Goal: Transaction & Acquisition: Purchase product/service

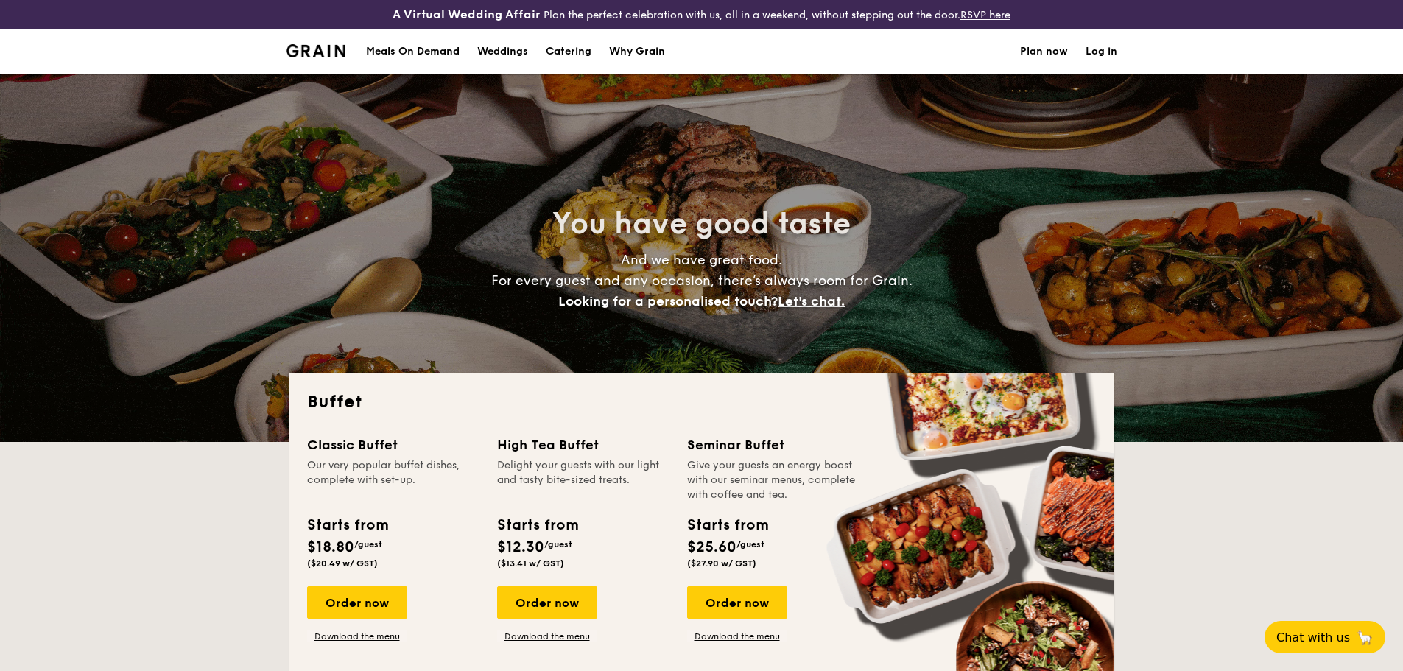
select select
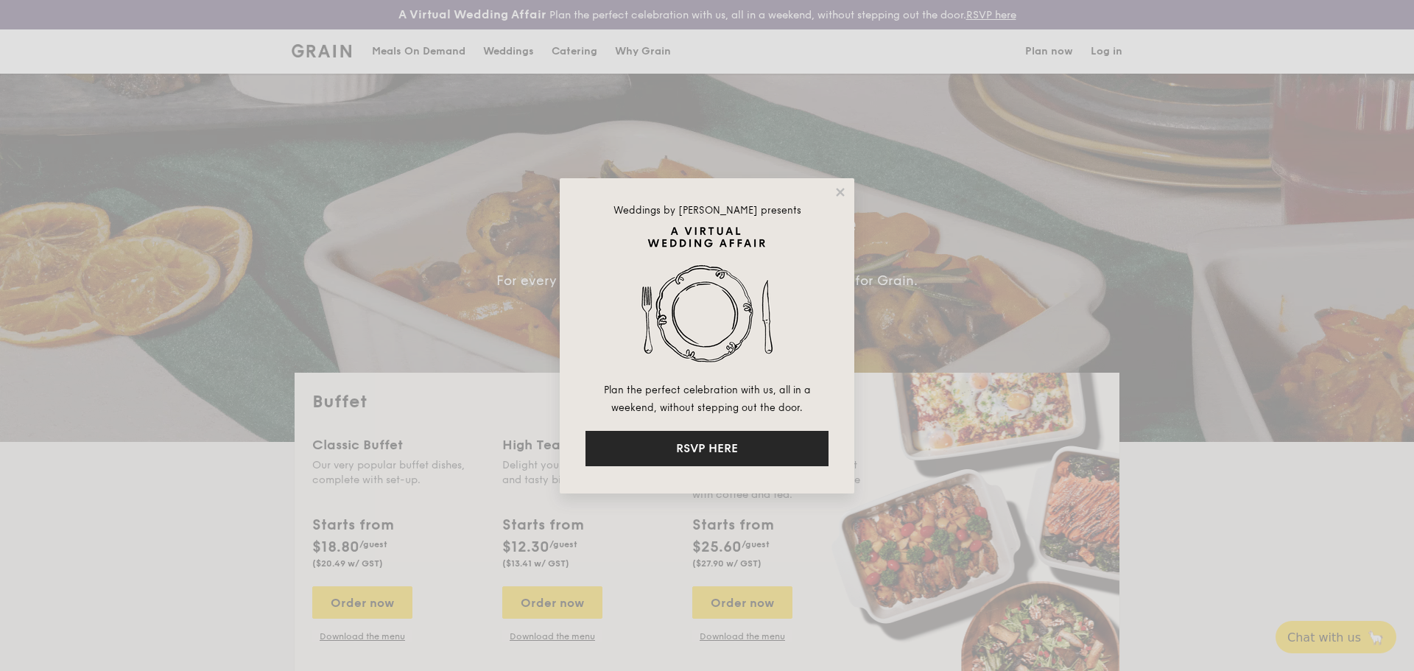
click at [747, 450] on button "RSVP HERE" at bounding box center [707, 448] width 243 height 35
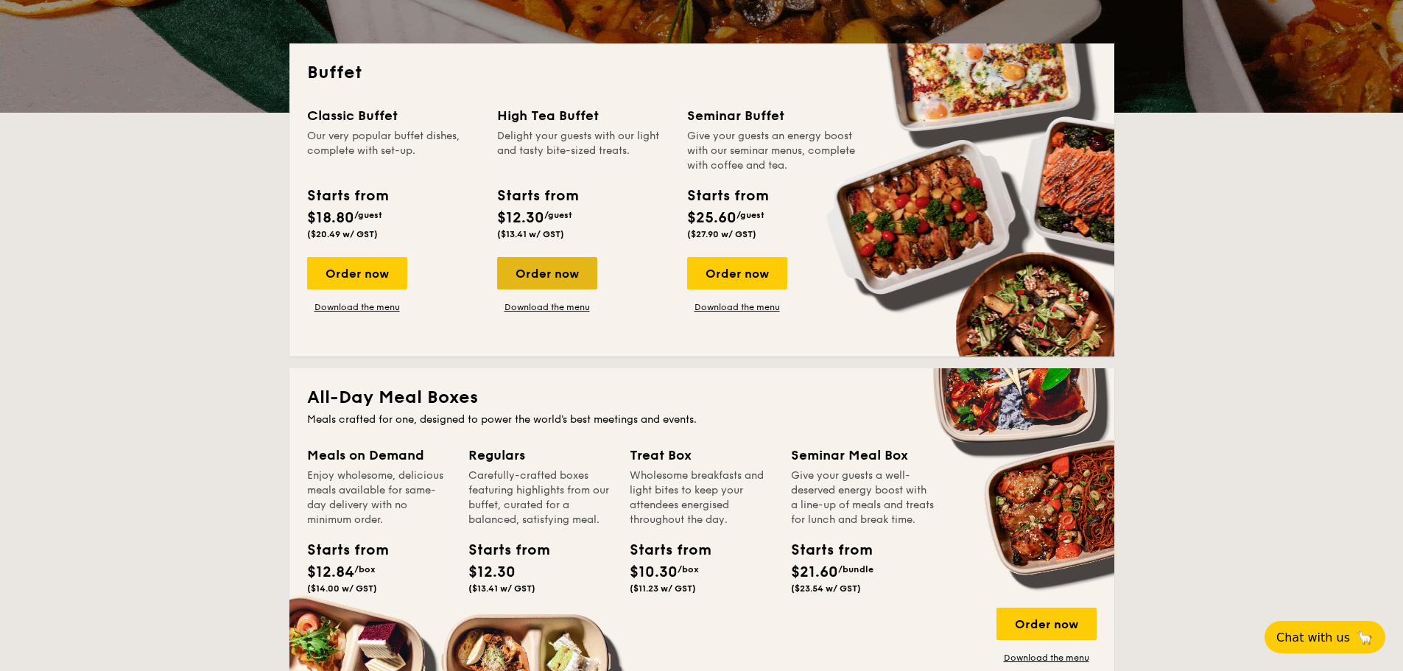
scroll to position [368, 0]
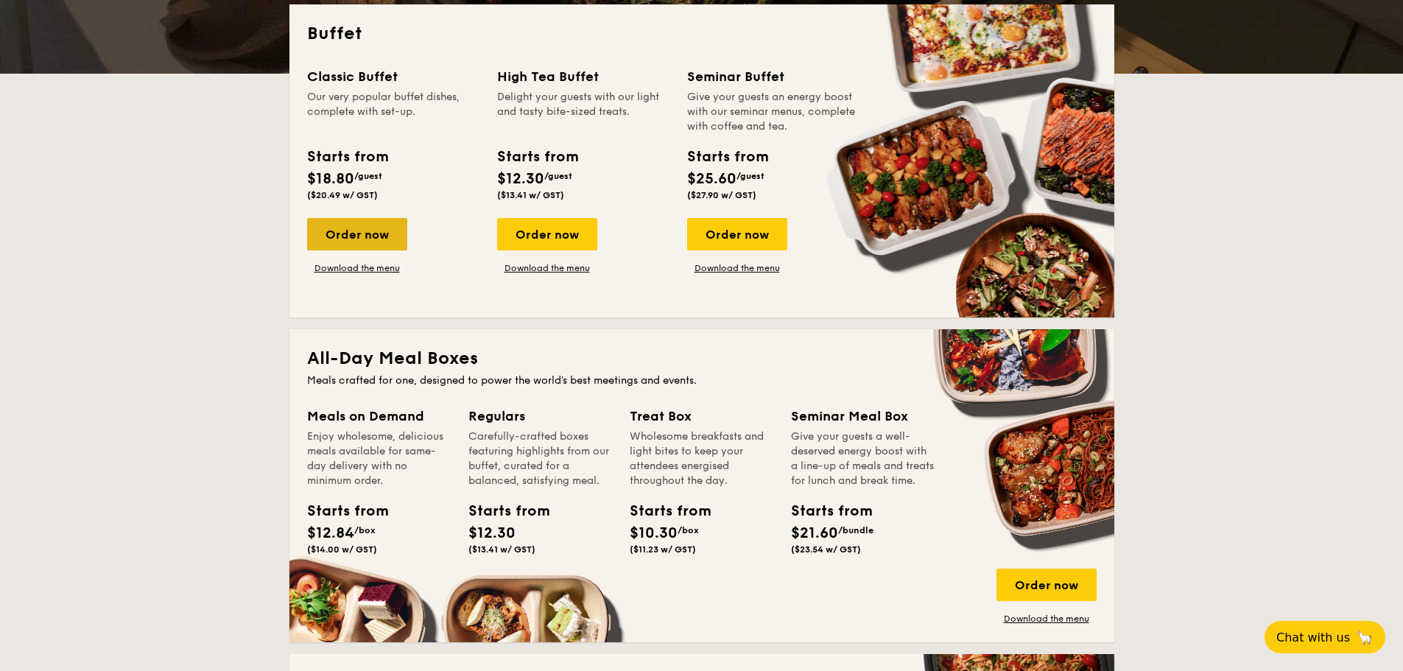
click at [361, 228] on div "Order now" at bounding box center [357, 234] width 100 height 32
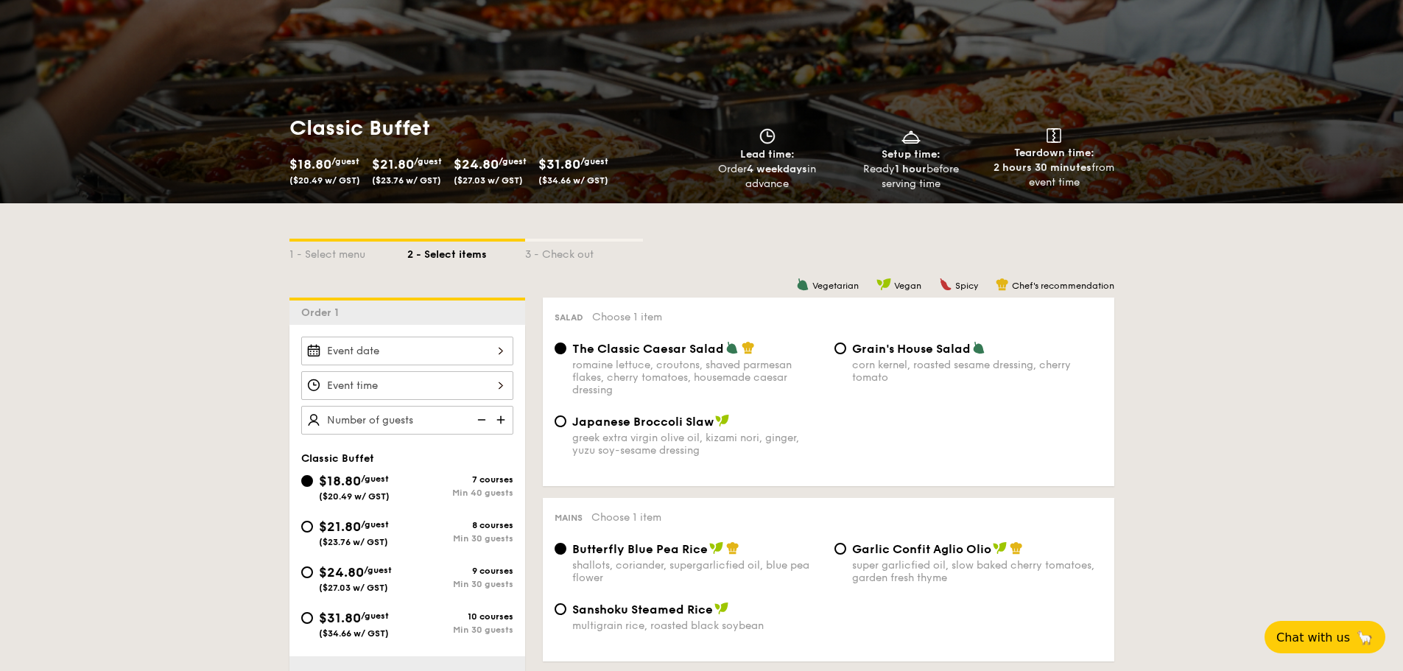
scroll to position [221, 0]
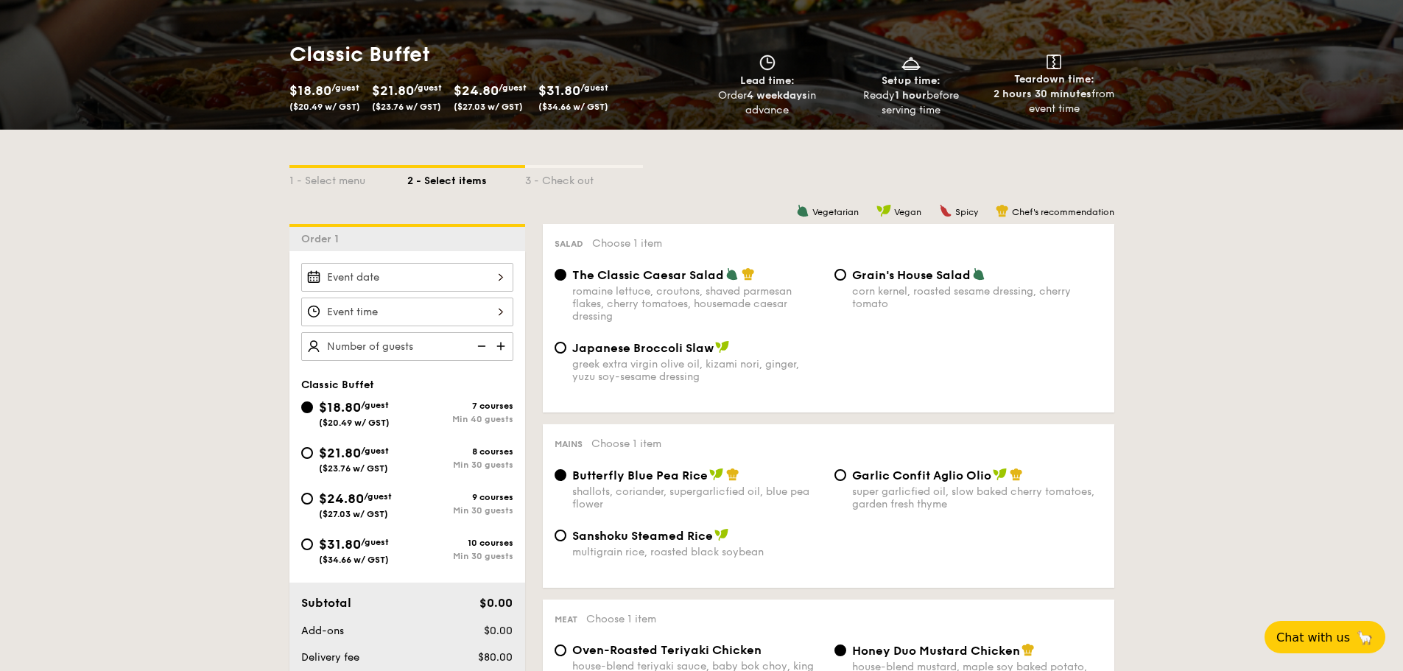
click at [404, 463] on div "$21.80 /guest ($23.76 w/ GST)" at bounding box center [354, 458] width 106 height 31
click at [313, 459] on input "$21.80 /guest ($23.76 w/ GST) 8 courses Min 30 guests" at bounding box center [307, 453] width 12 height 12
radio input "true"
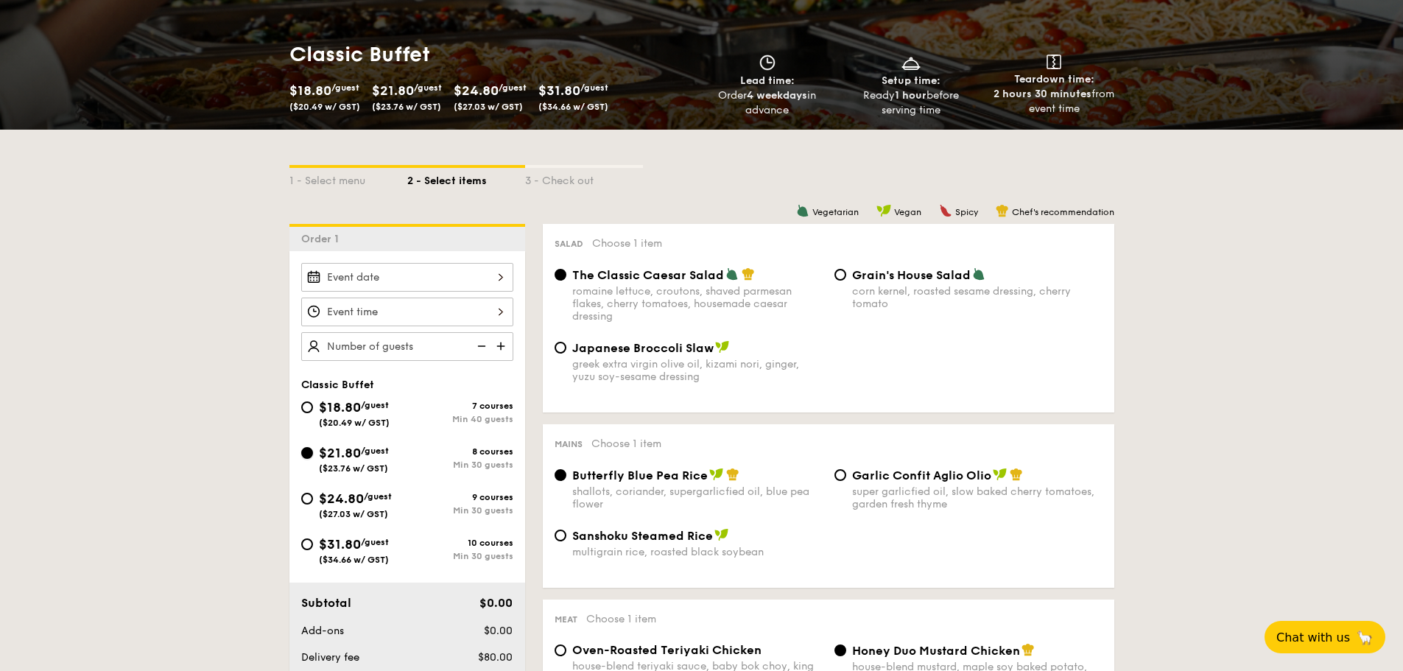
radio input "true"
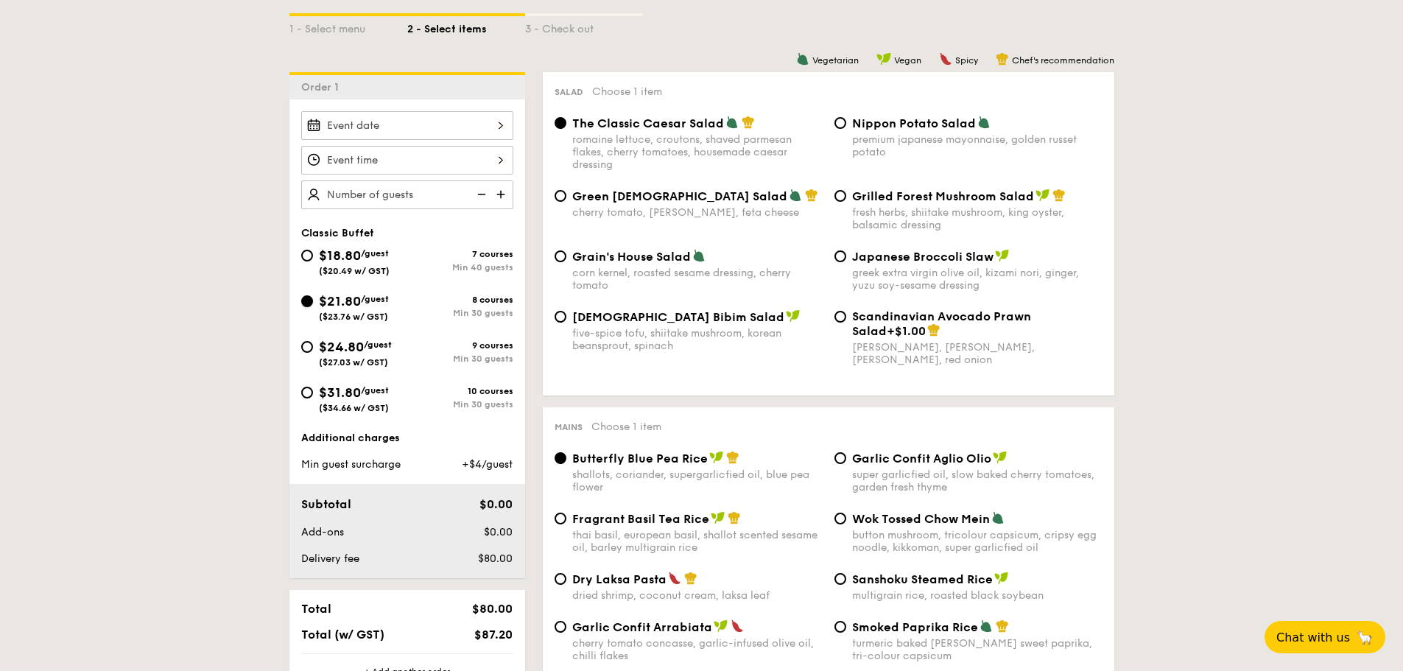
scroll to position [368, 0]
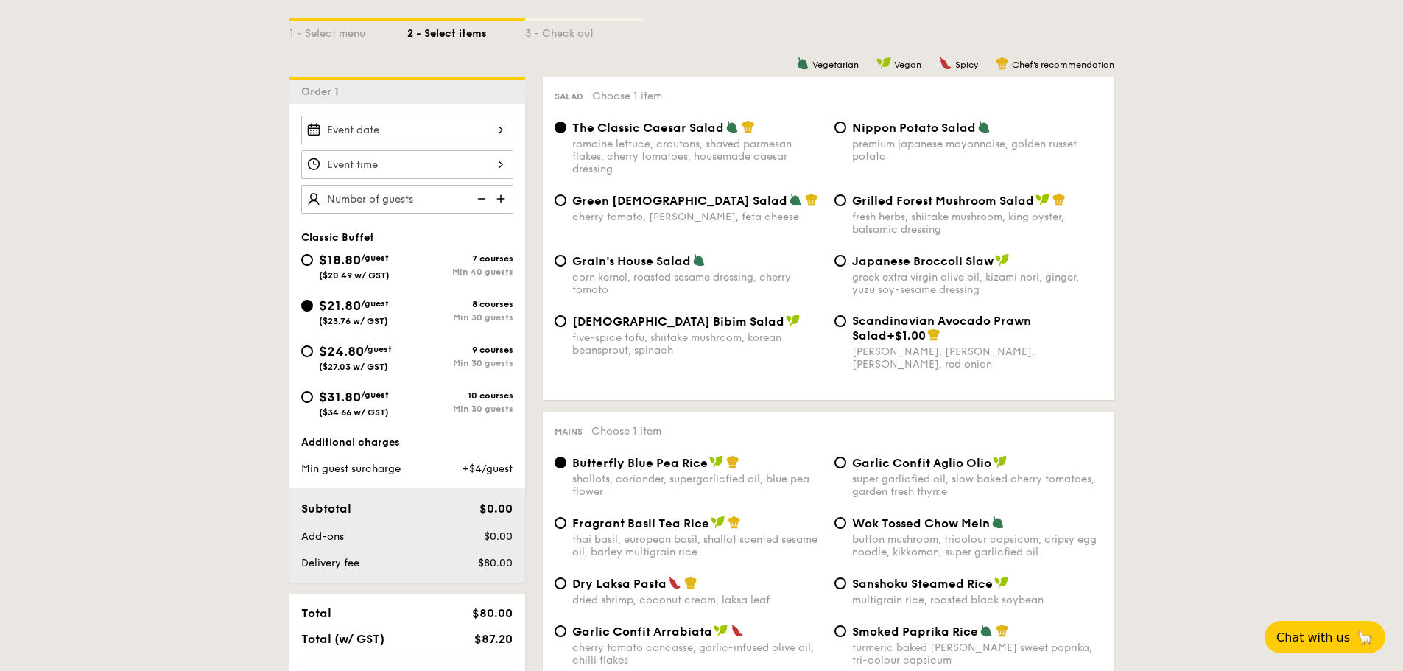
click at [389, 261] on span "/guest" at bounding box center [375, 258] width 28 height 10
click at [313, 261] on input "$18.80 /guest ($20.49 w/ GST) 7 courses Min 40 guests" at bounding box center [307, 260] width 12 height 12
radio input "true"
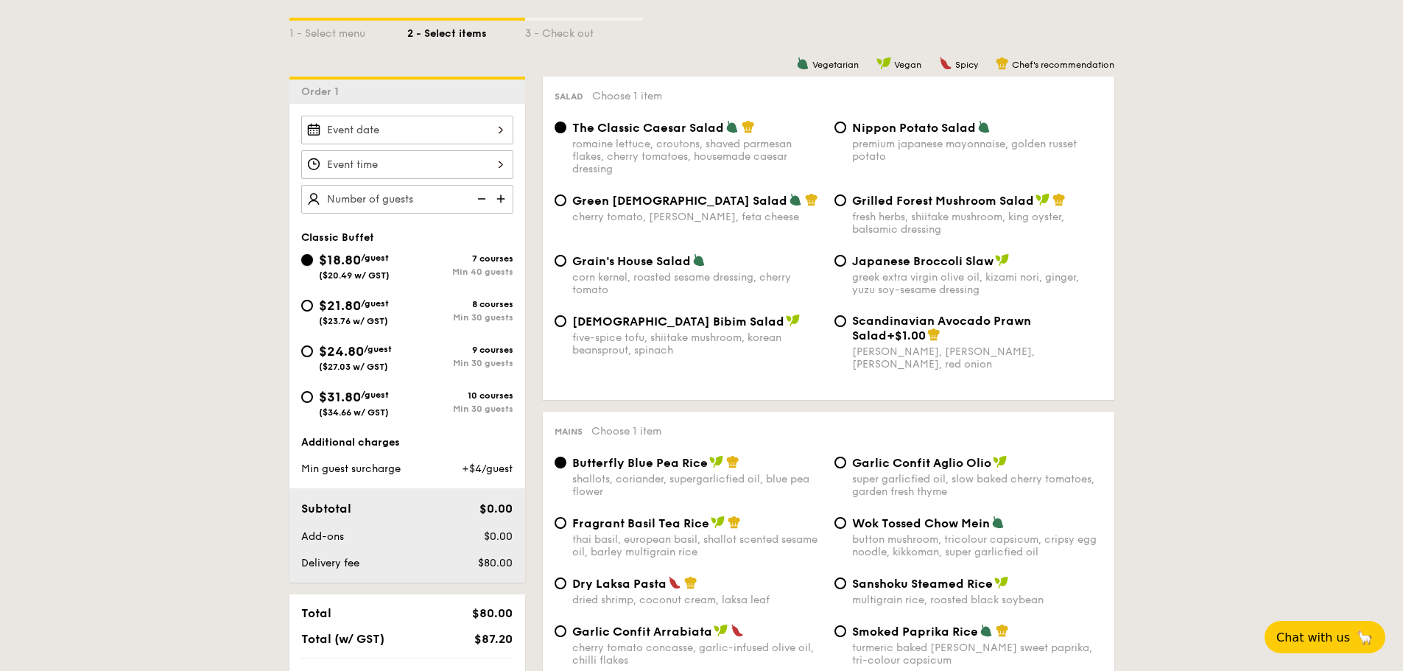
radio input "true"
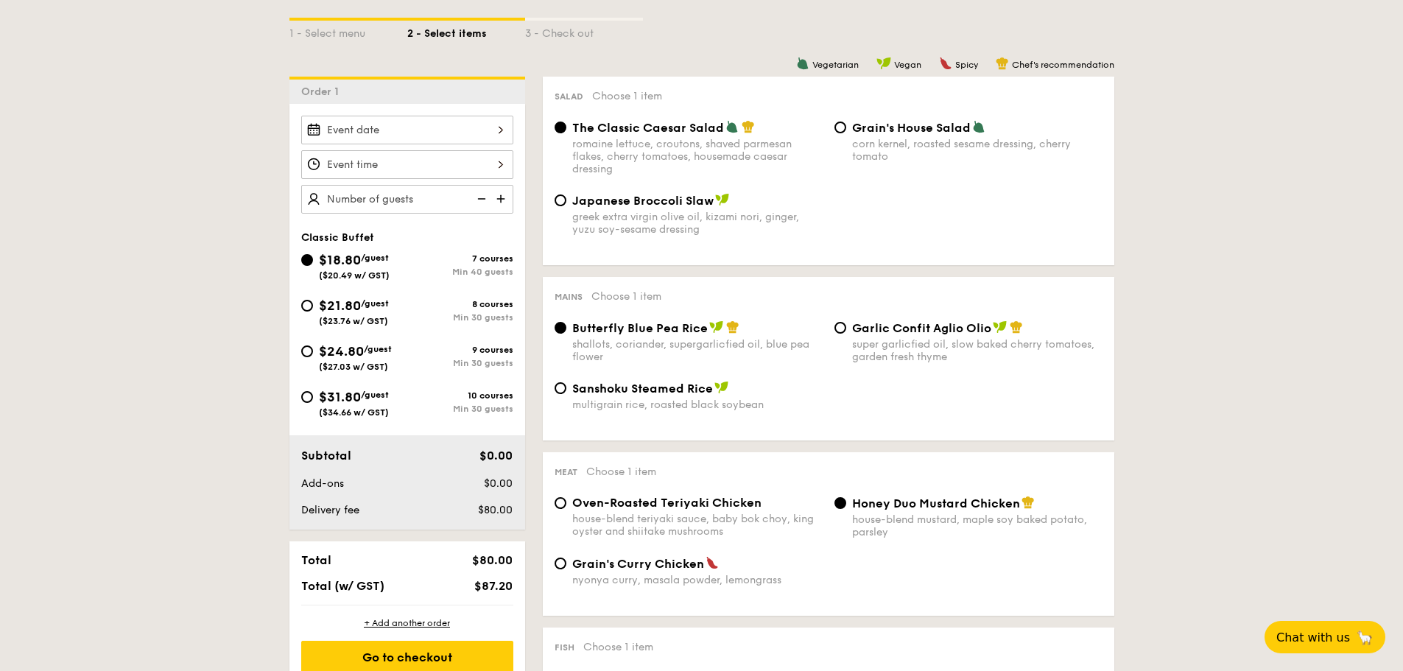
click at [440, 412] on div "Min 30 guests" at bounding box center [460, 409] width 106 height 10
click at [313, 403] on input "$31.80 /guest ($34.66 w/ GST) 10 courses Min 30 guests" at bounding box center [307, 397] width 12 height 12
radio input "true"
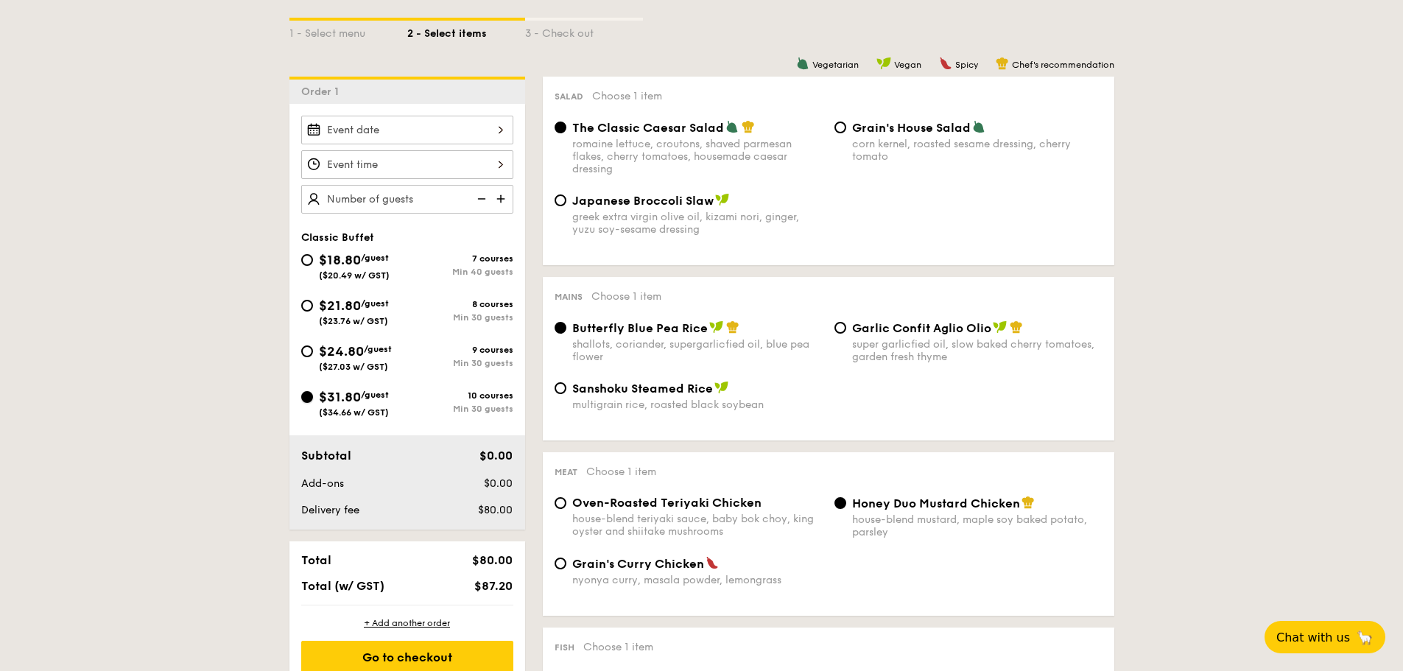
radio input "true"
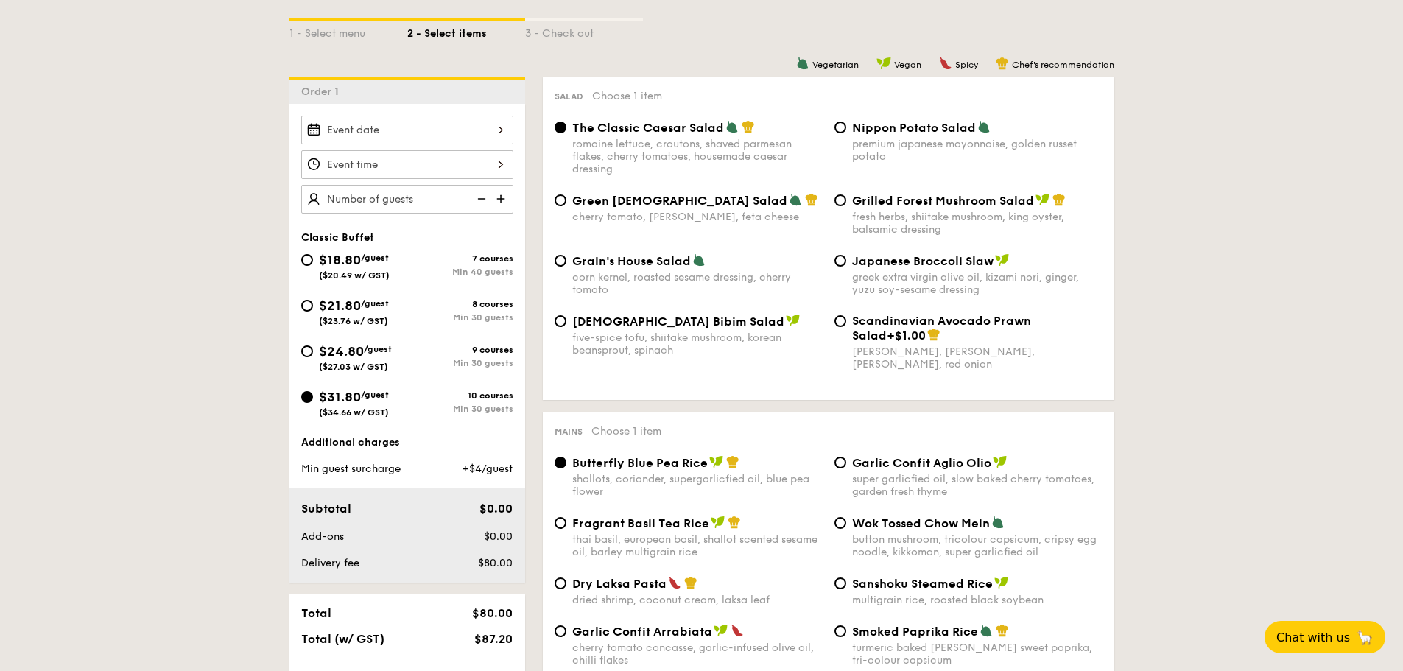
click at [432, 363] on div "Min 30 guests" at bounding box center [460, 363] width 106 height 10
click at [313, 357] on input "$24.80 /guest ($27.03 w/ GST) 9 courses Min 30 guests" at bounding box center [307, 351] width 12 height 12
radio input "true"
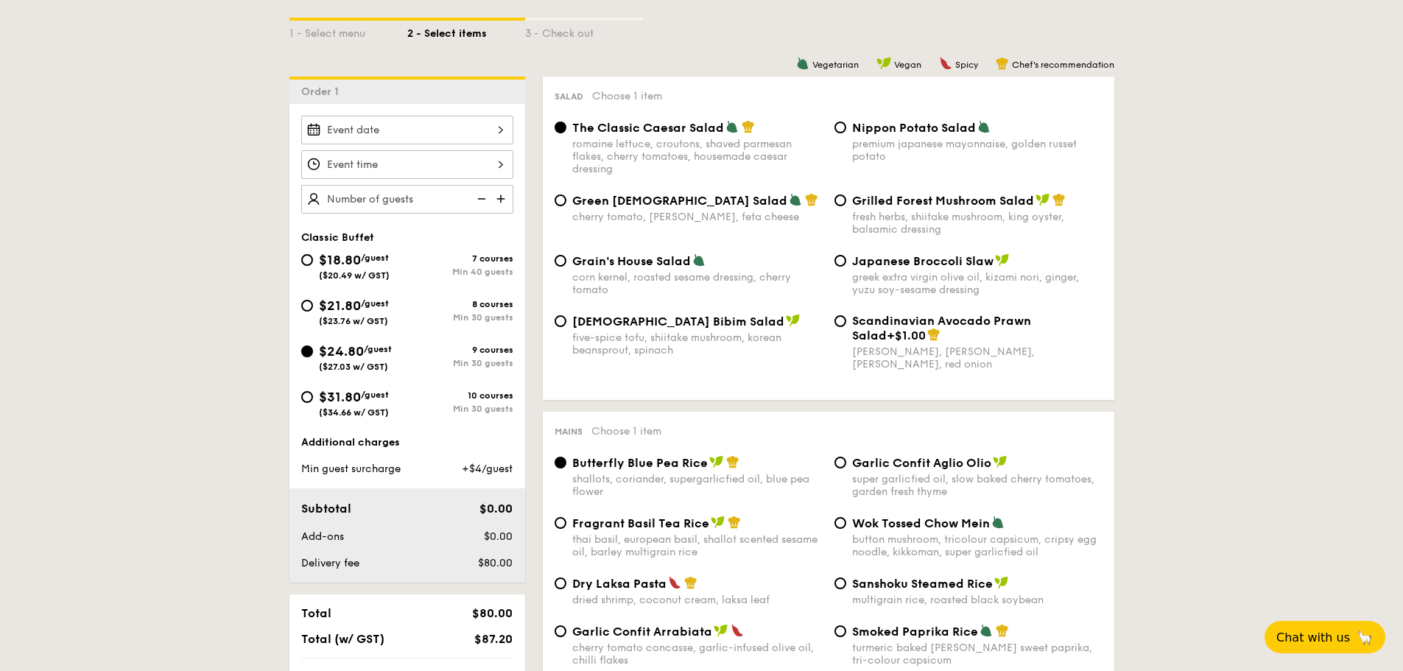
radio input "true"
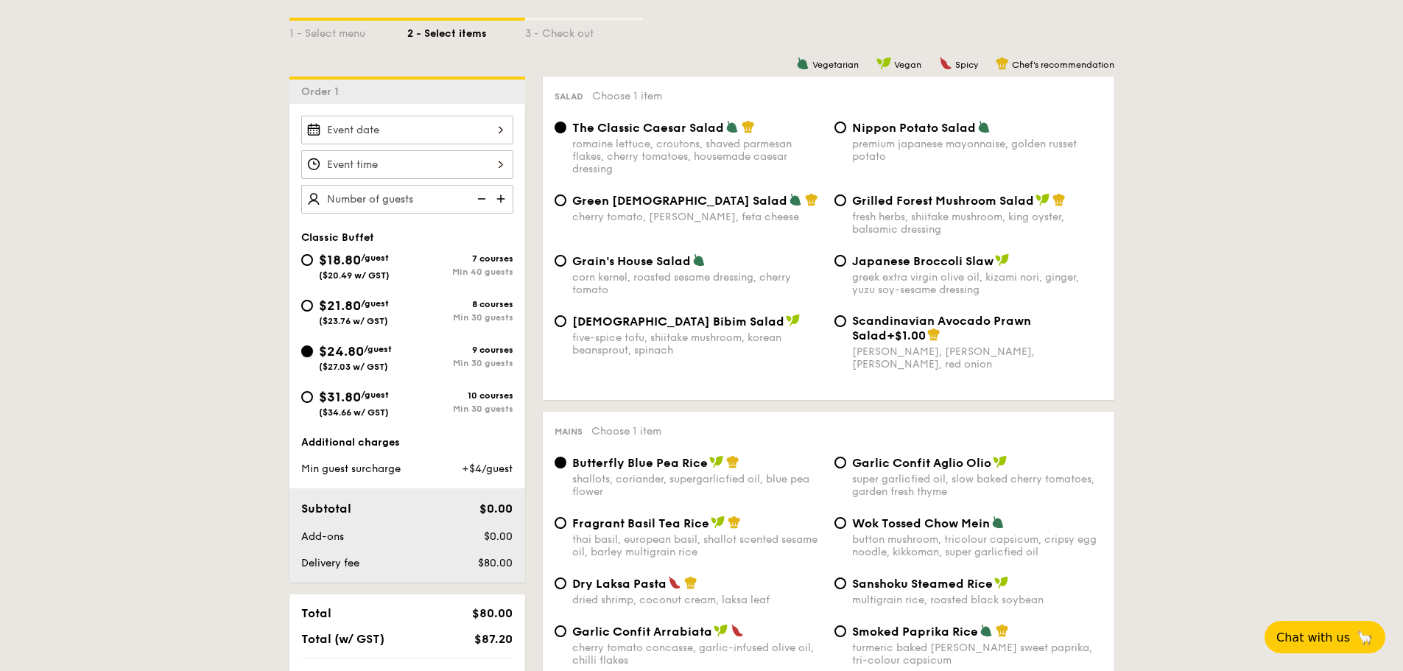
radio input "true"
click at [410, 273] on div "Min 40 guests" at bounding box center [460, 272] width 106 height 10
click at [313, 266] on input "$18.80 /guest ($20.49 w/ GST) 7 courses Min 40 guests" at bounding box center [307, 260] width 12 height 12
radio input "true"
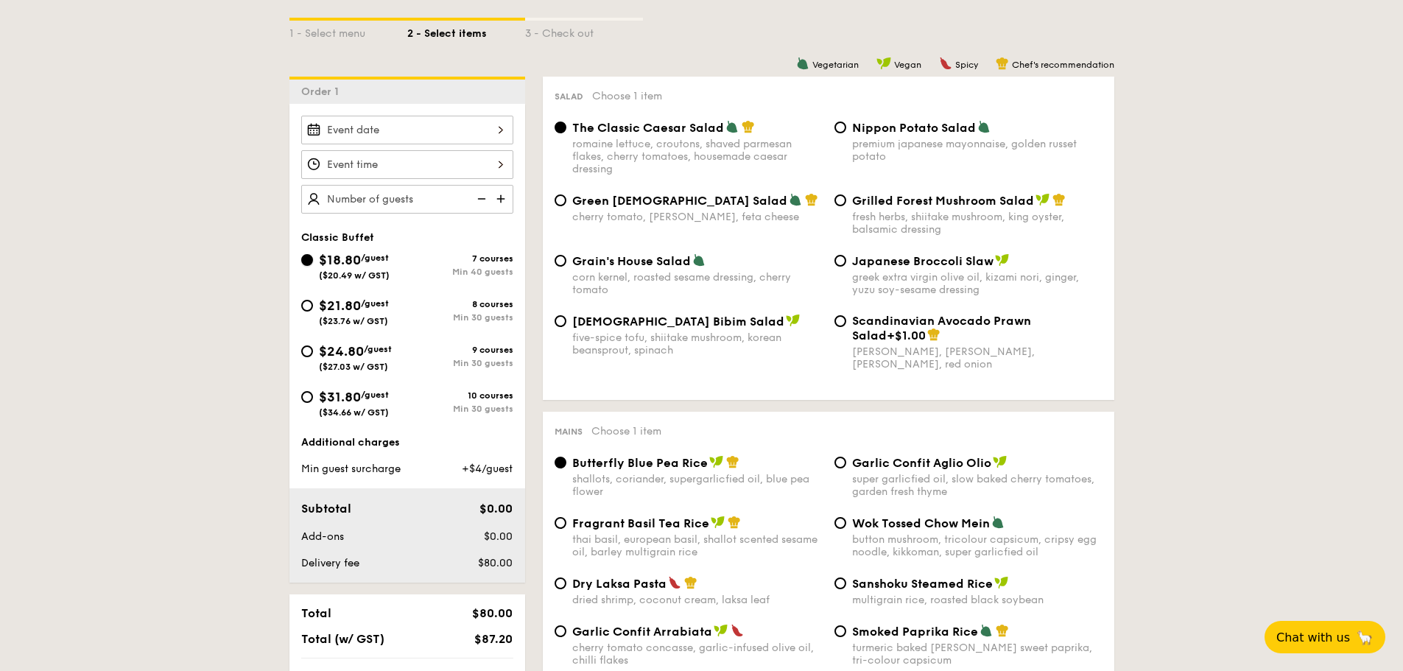
radio input "true"
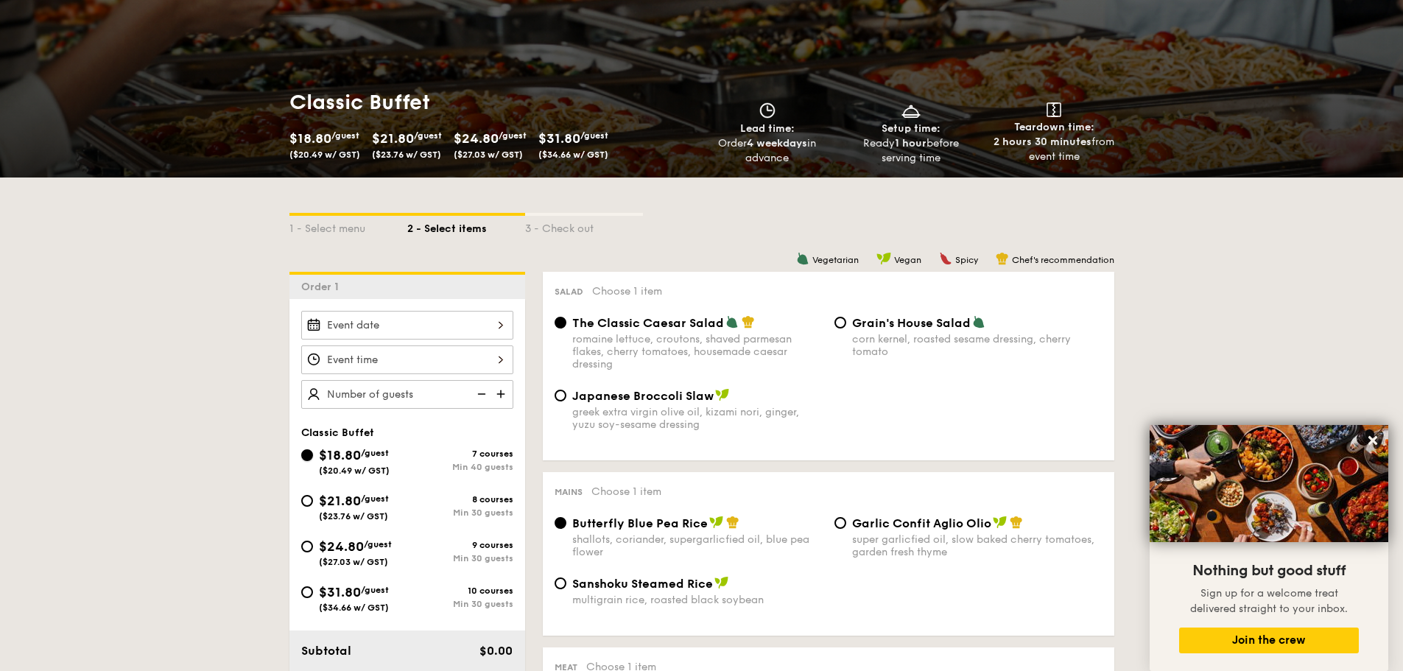
scroll to position [147, 0]
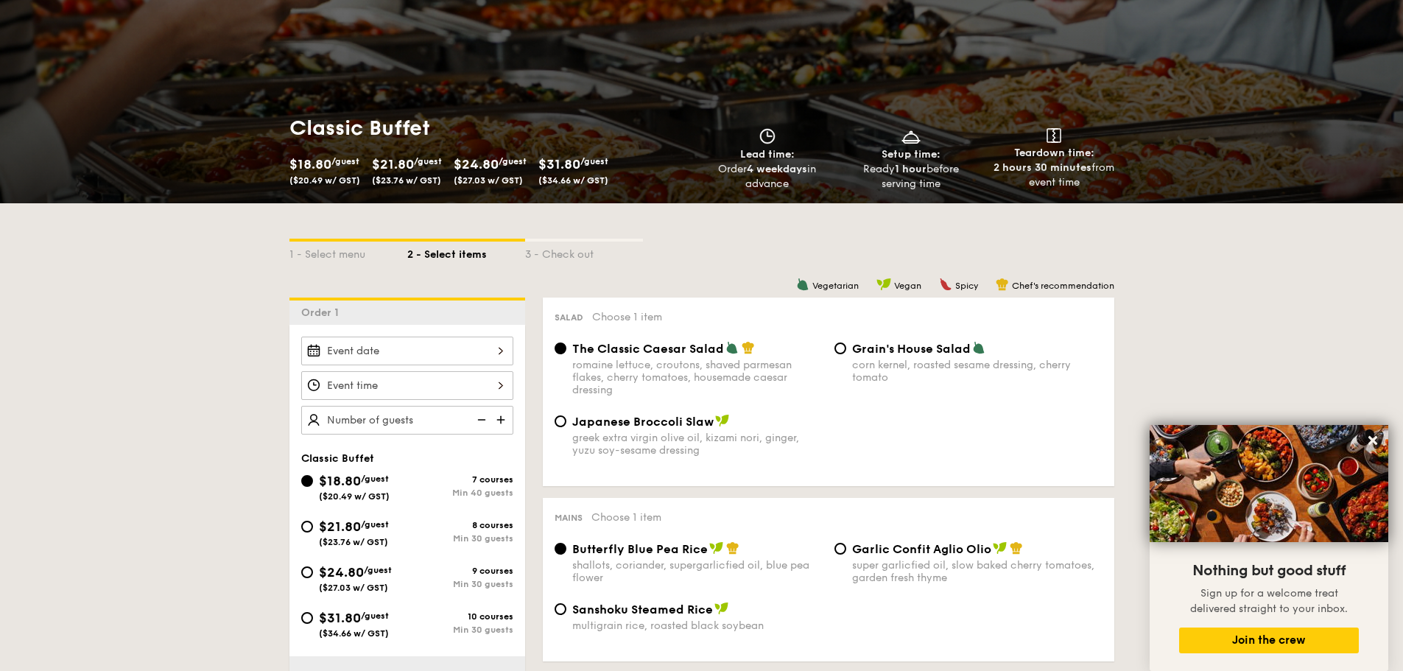
select select
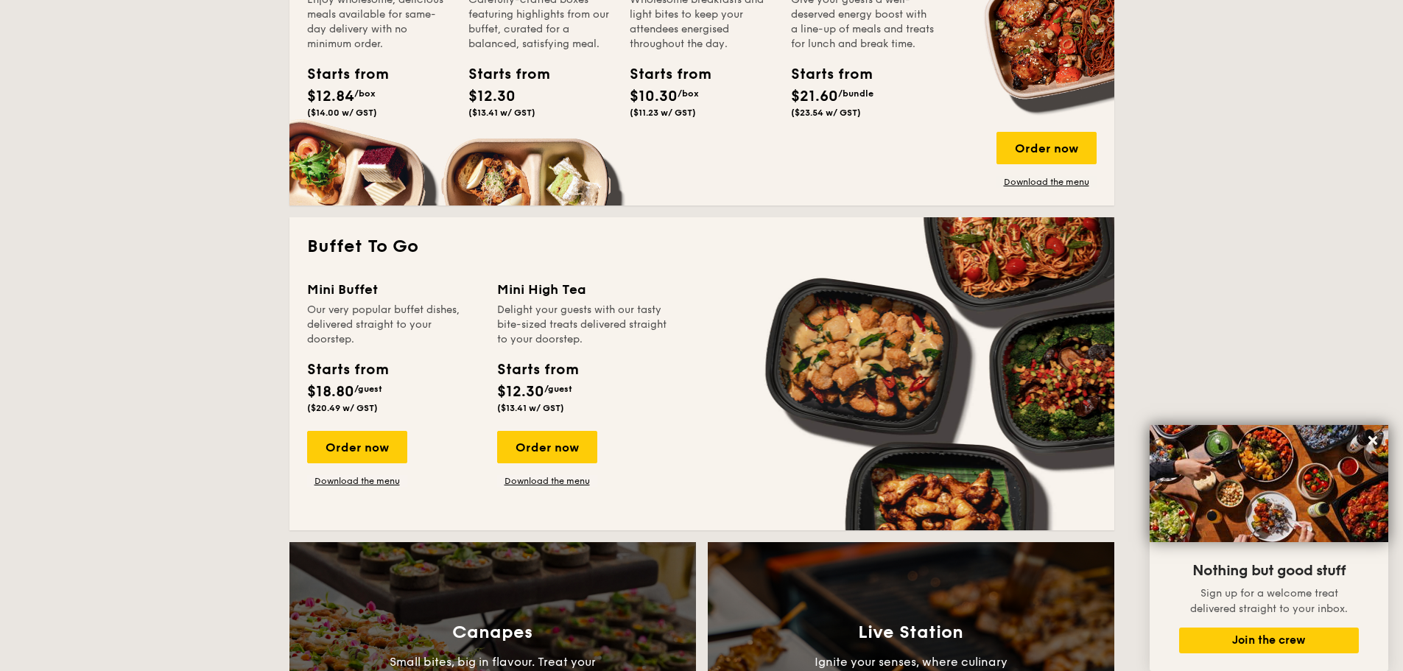
scroll to position [1134, 0]
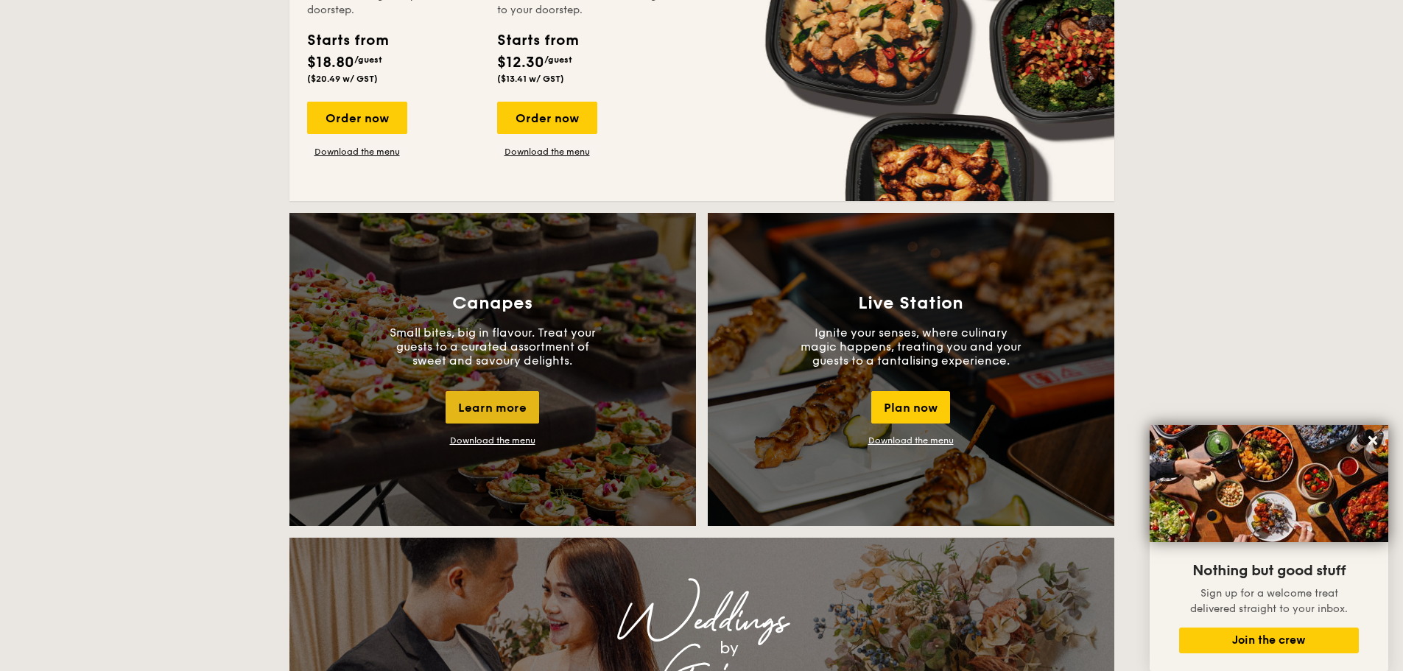
click at [514, 415] on div "Learn more" at bounding box center [493, 407] width 94 height 32
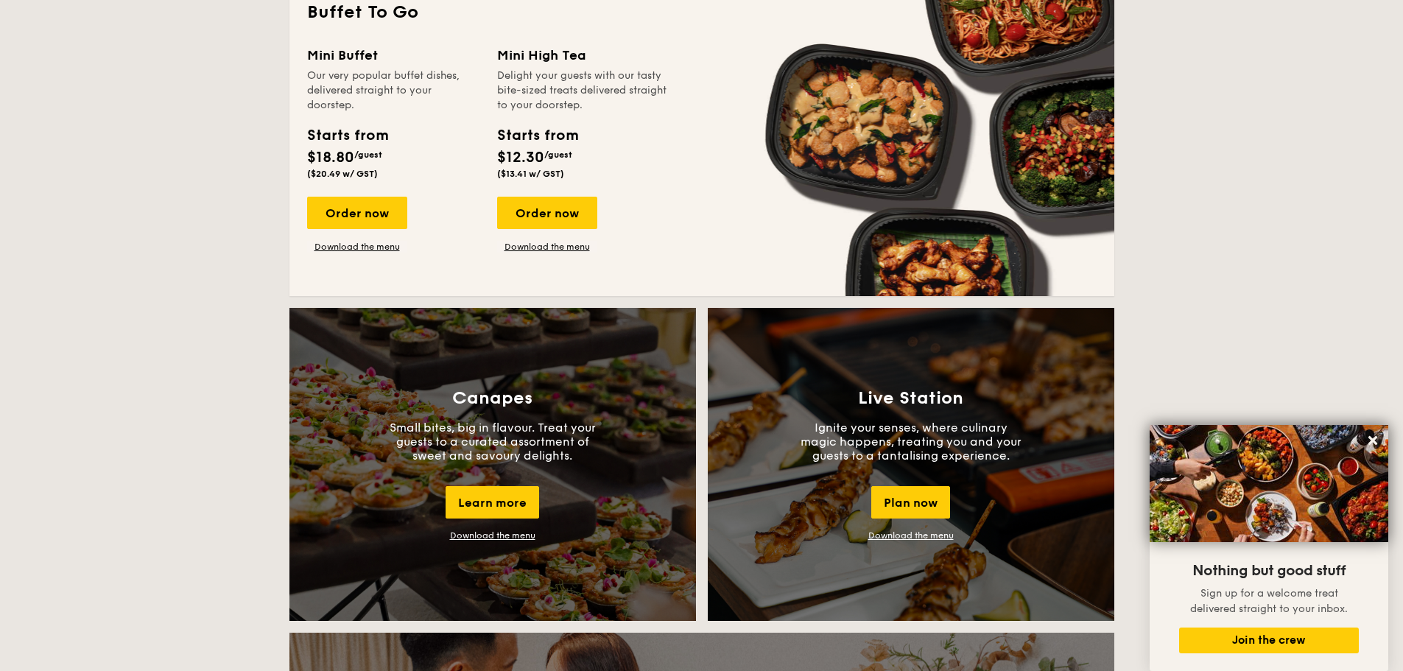
scroll to position [913, 0]
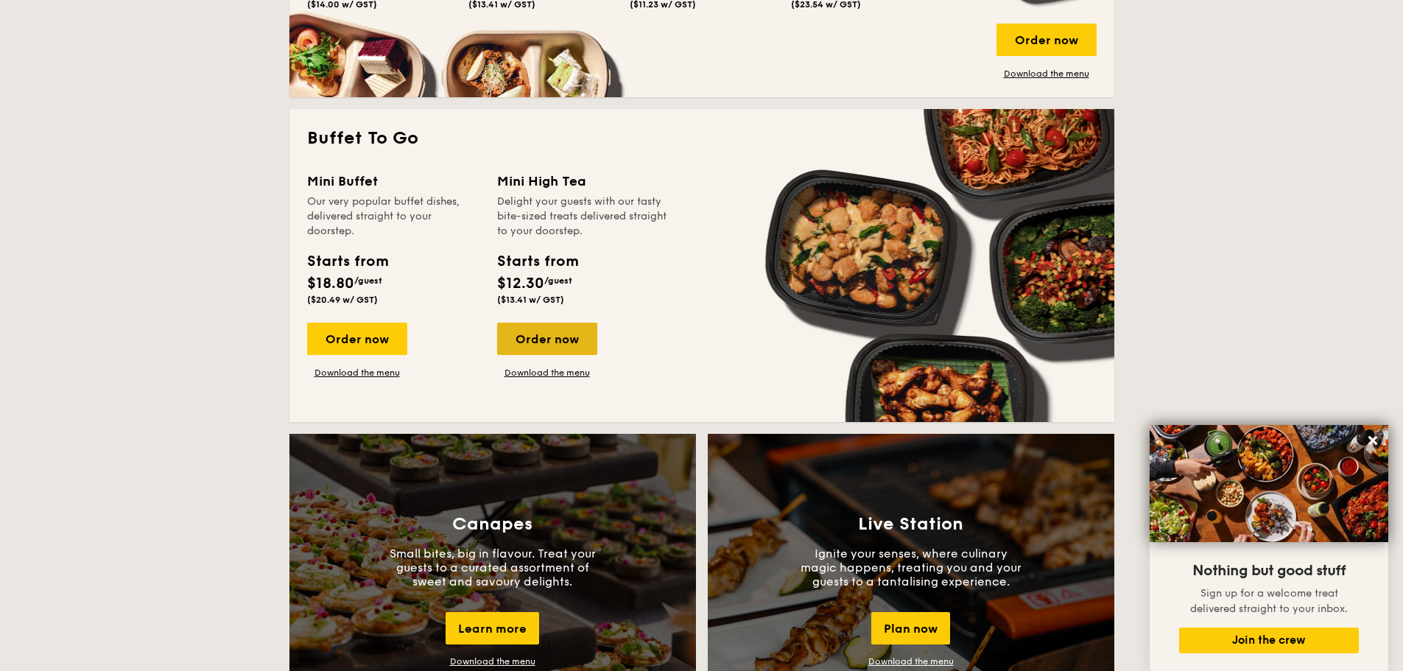
click at [541, 338] on div "Order now" at bounding box center [547, 339] width 100 height 32
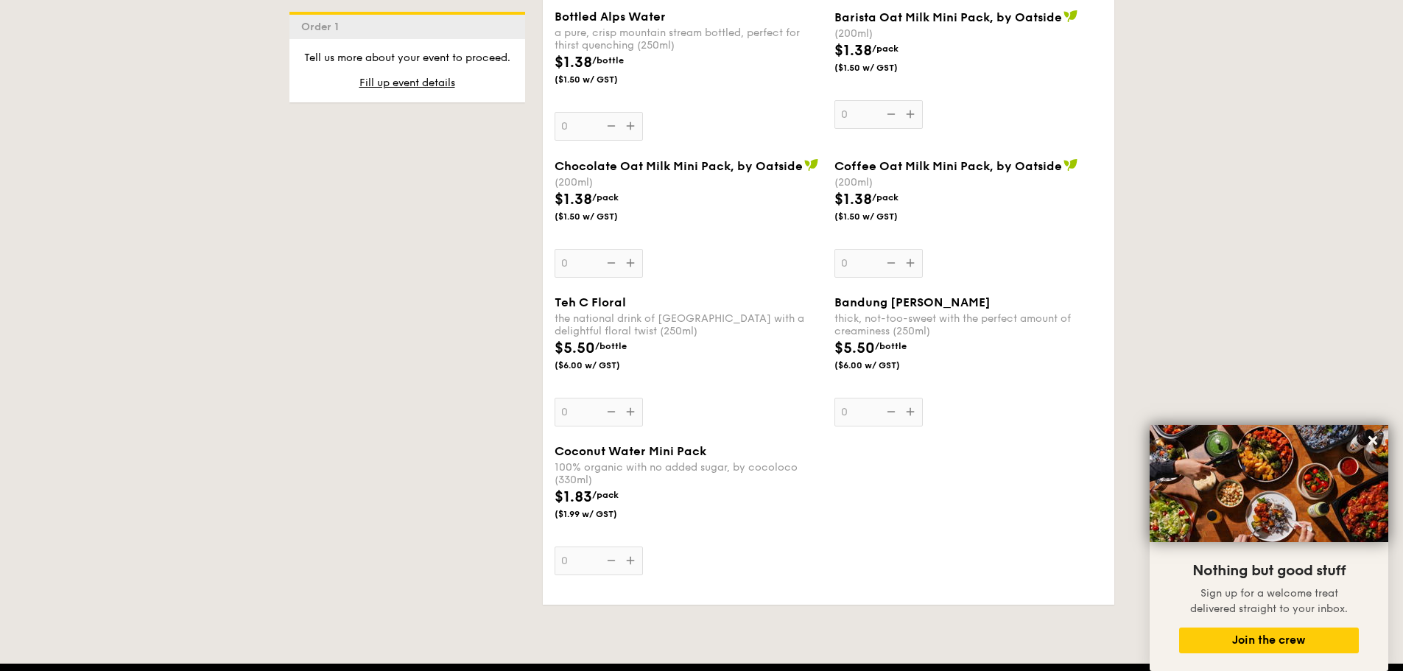
scroll to position [2652, 0]
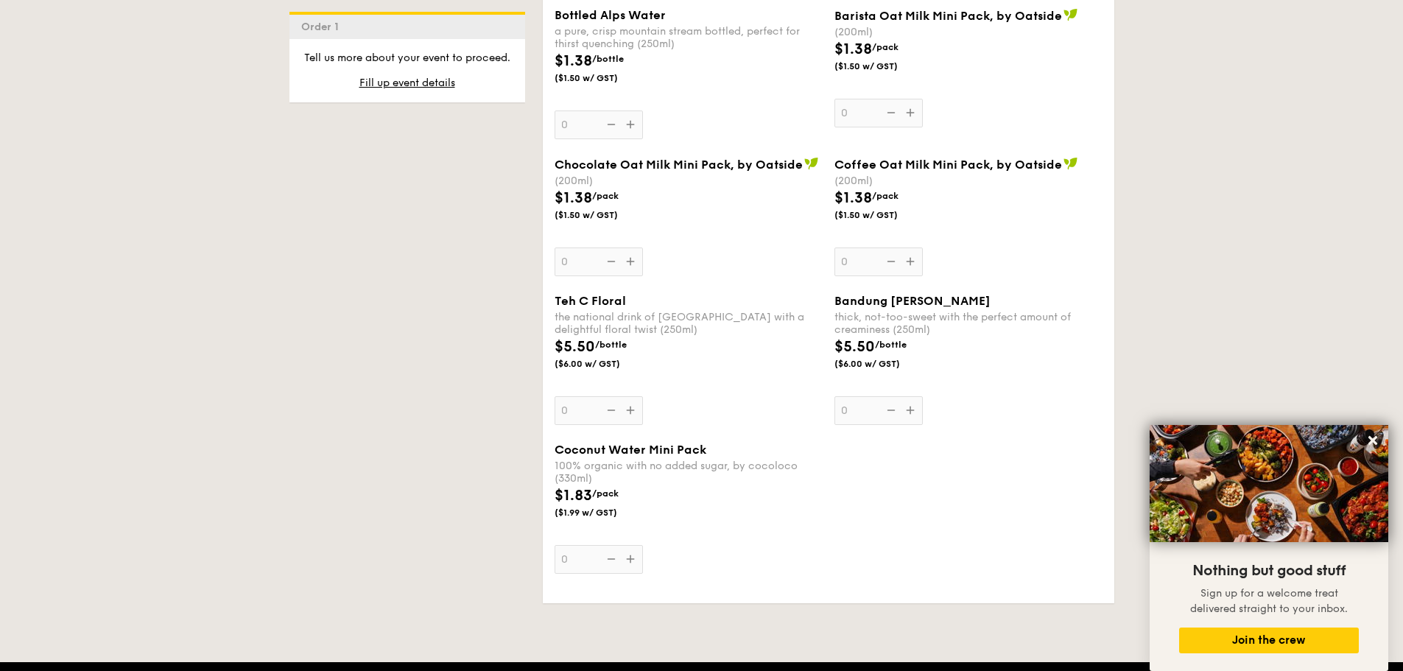
scroll to position [2228, 0]
select select
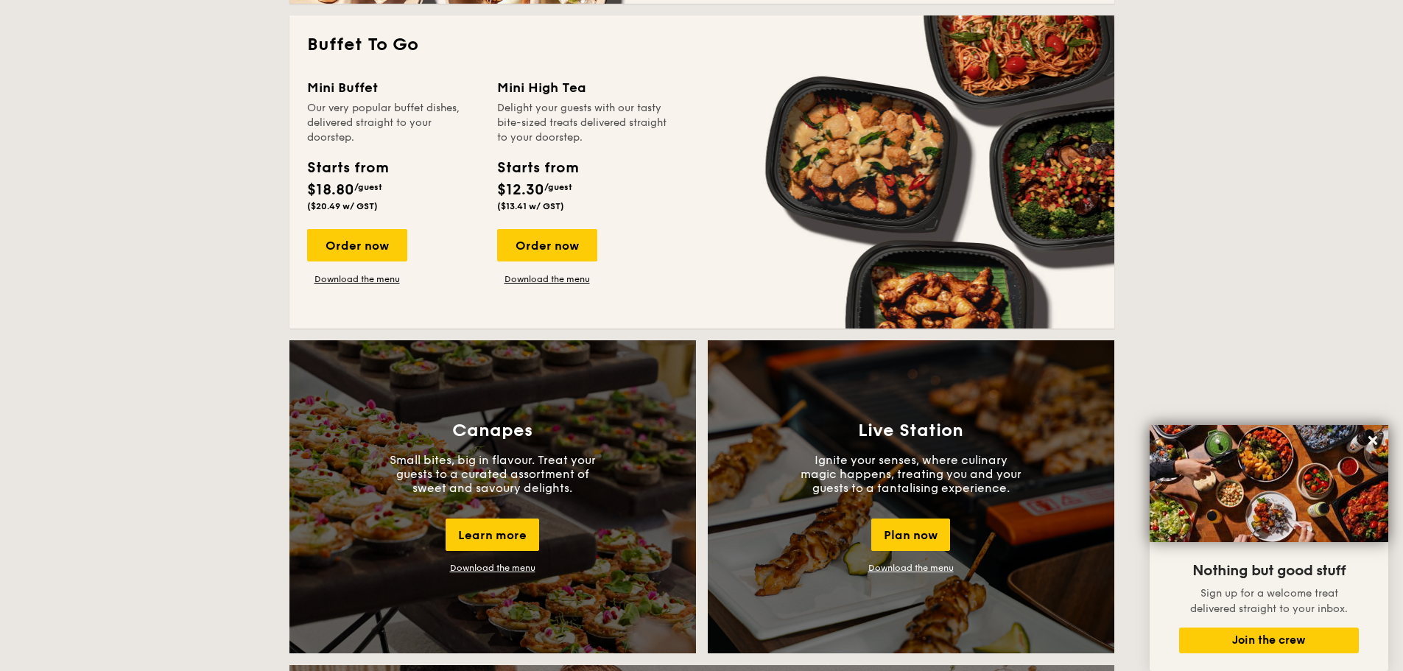
scroll to position [976, 0]
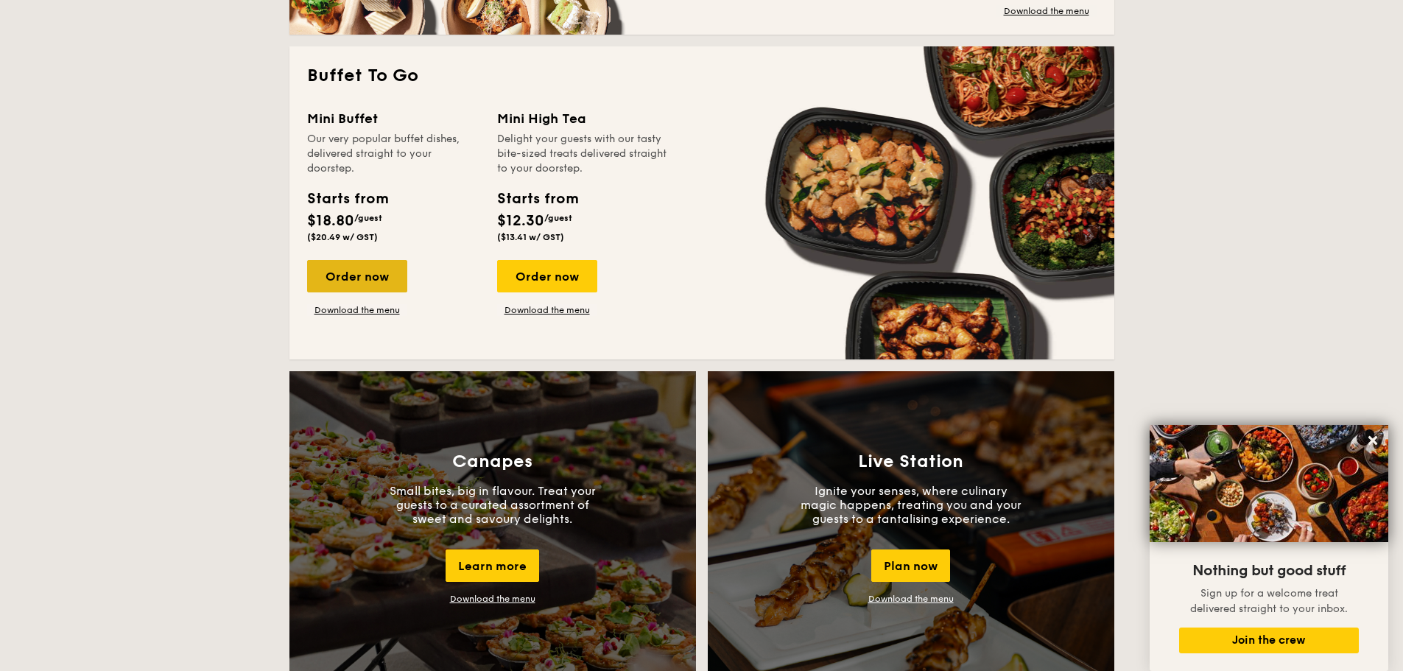
click at [351, 266] on div "Order now" at bounding box center [357, 276] width 100 height 32
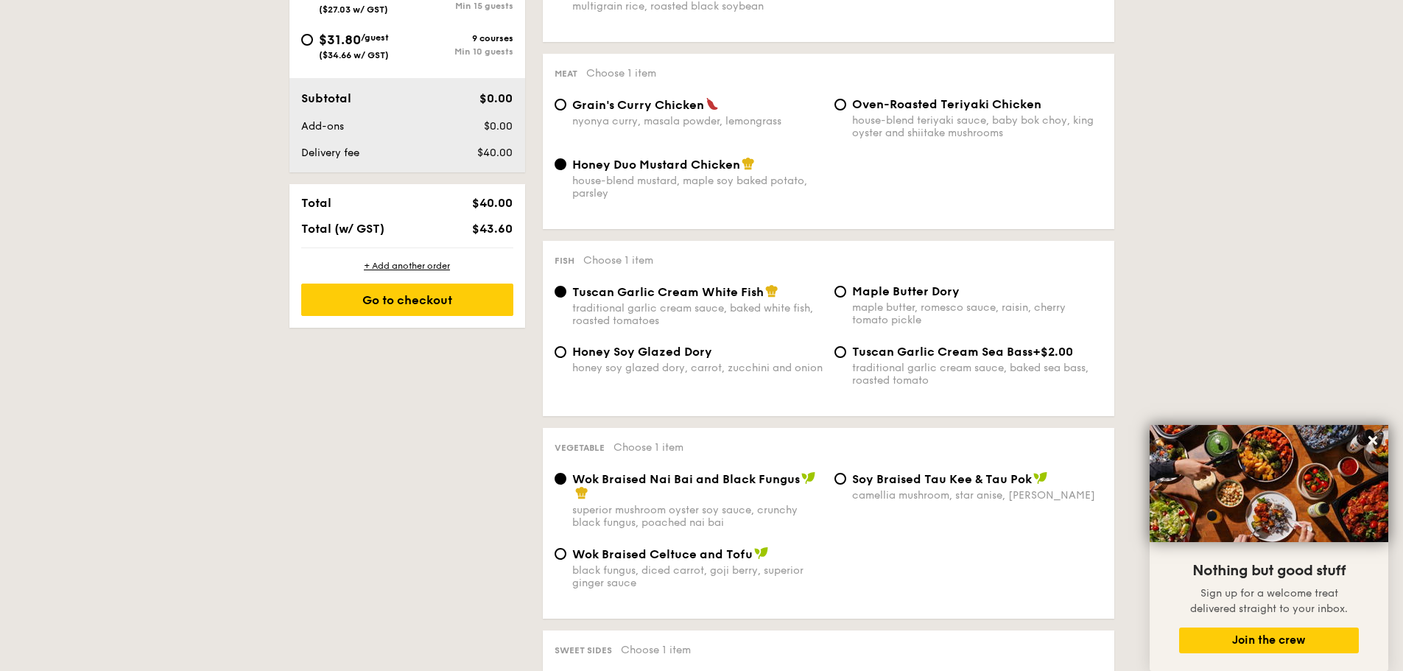
scroll to position [1031, 0]
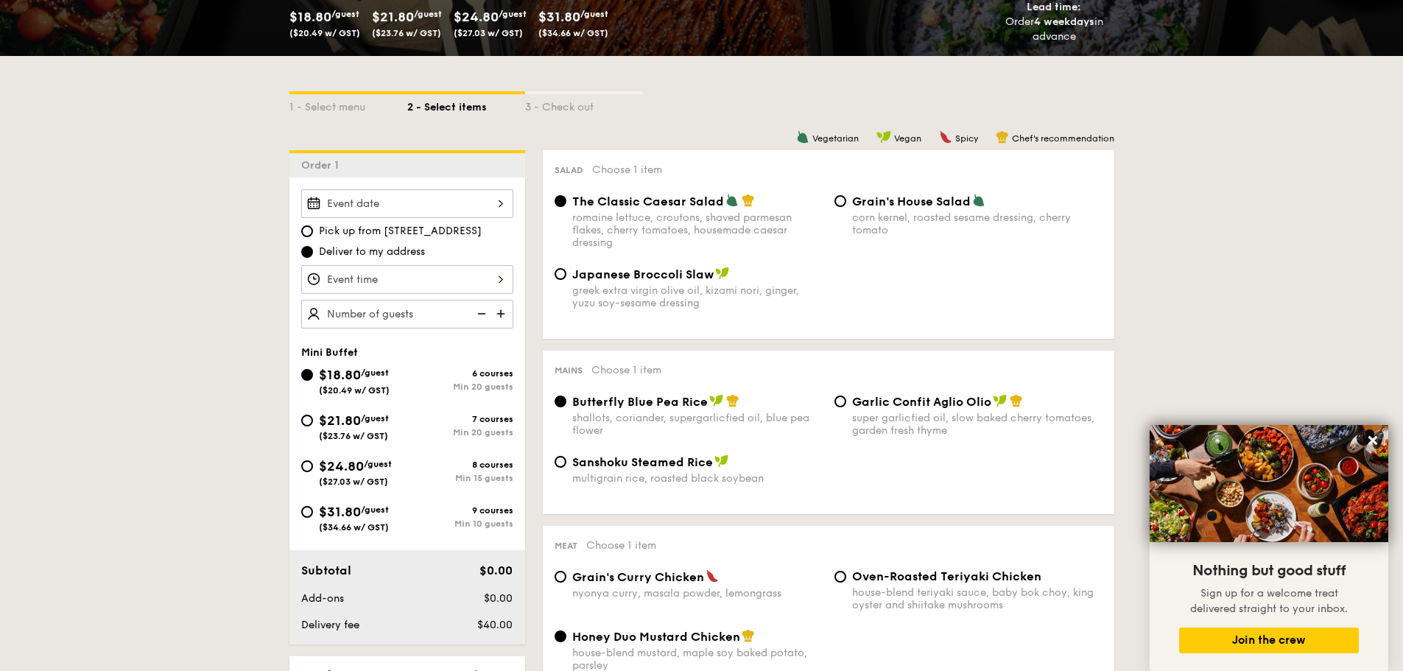
select select
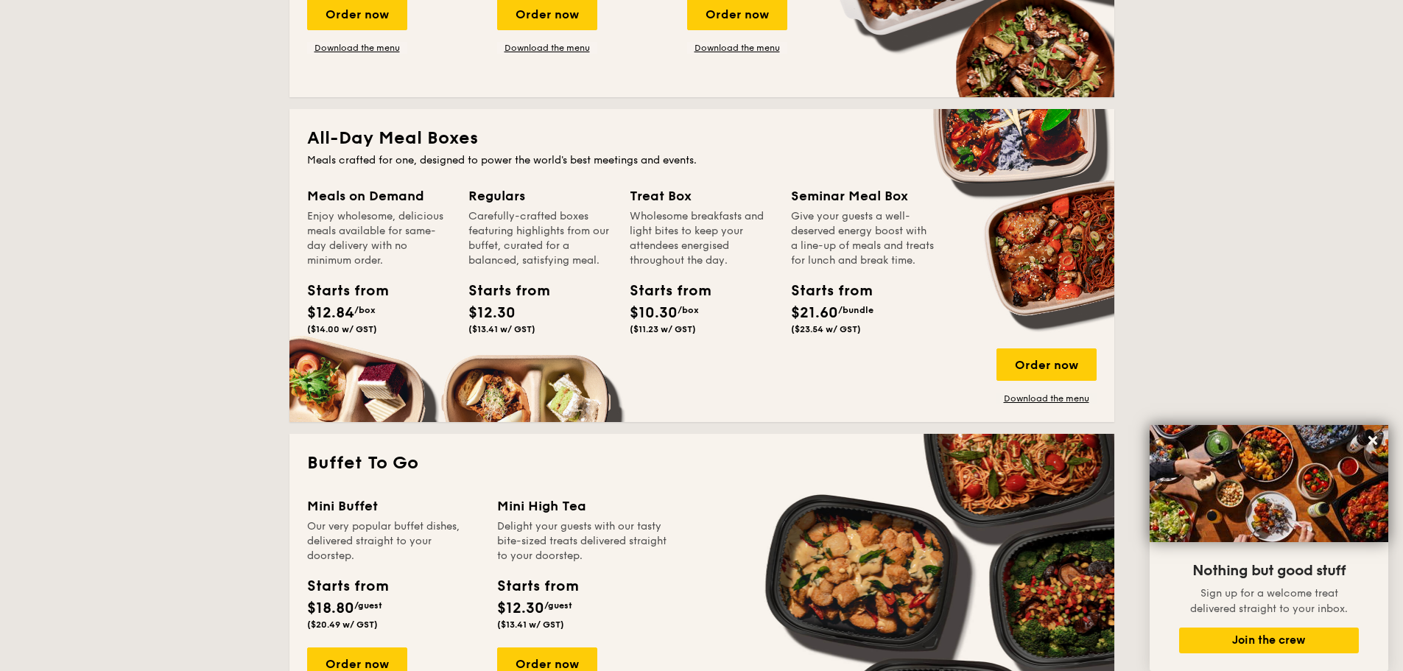
scroll to position [523, 0]
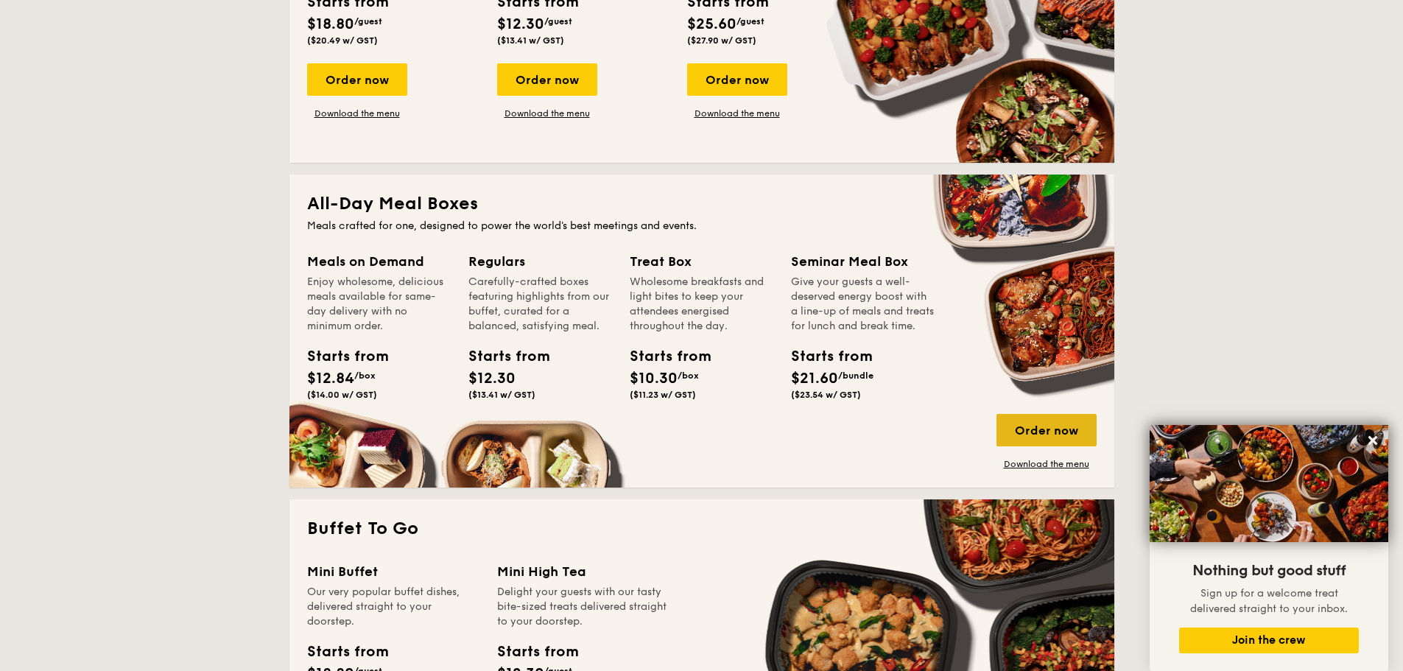
click at [1075, 445] on div "Order now" at bounding box center [1047, 430] width 100 height 32
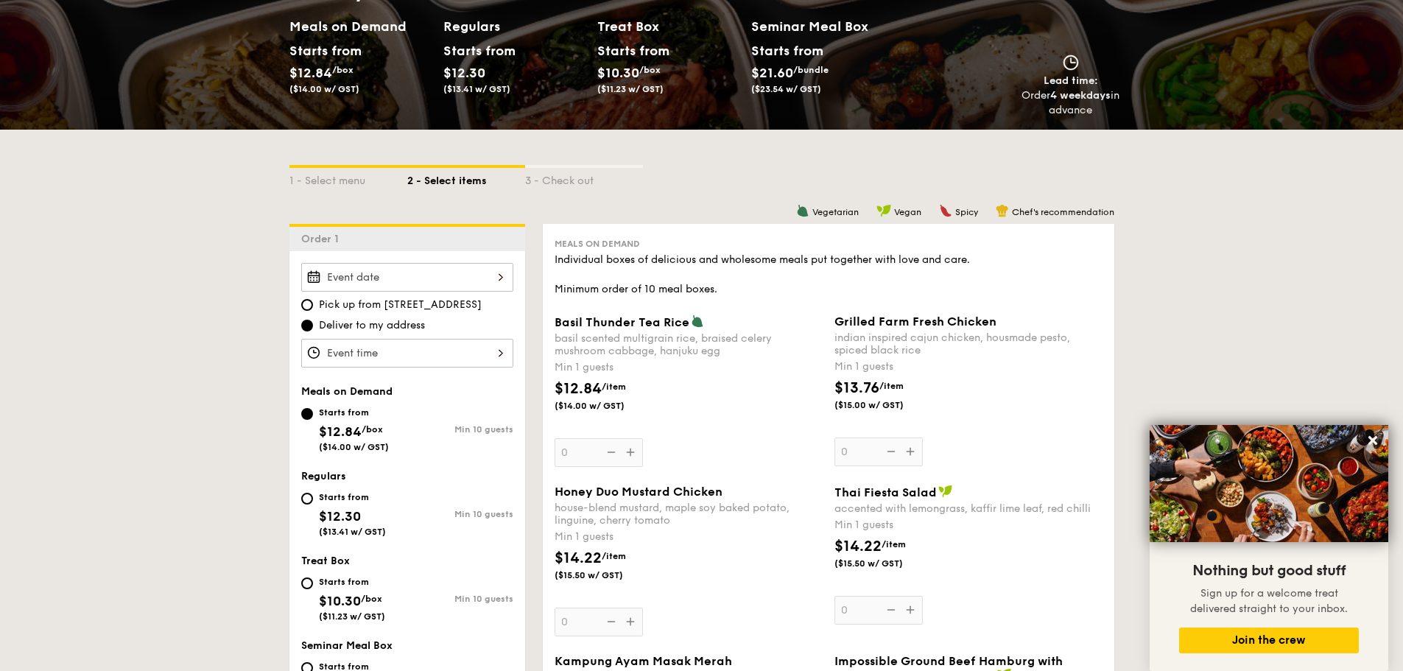
scroll to position [295, 0]
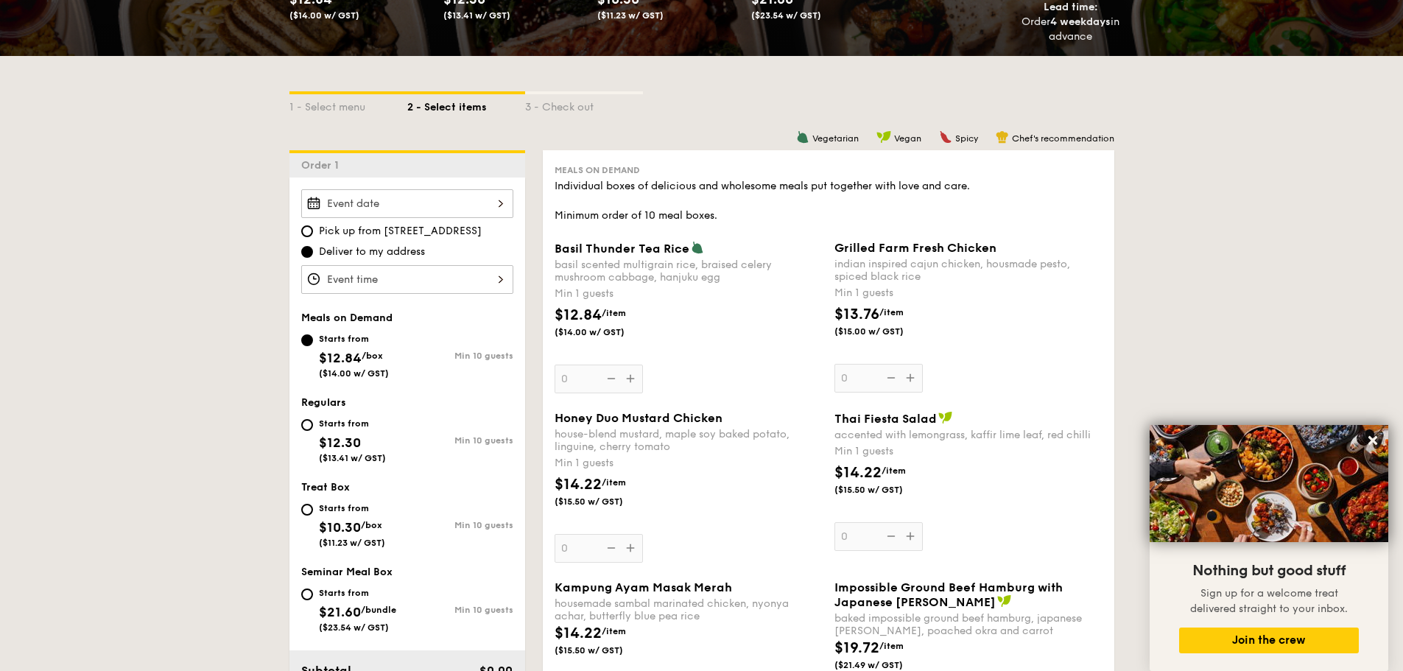
click at [359, 535] on div "Starts from $10.30 /box ($11.23 w/ GST)" at bounding box center [352, 523] width 66 height 49
click at [313, 516] on input "Starts from $10.30 /box ($11.23 w/ GST) Min 10 guests" at bounding box center [307, 510] width 12 height 12
radio input "true"
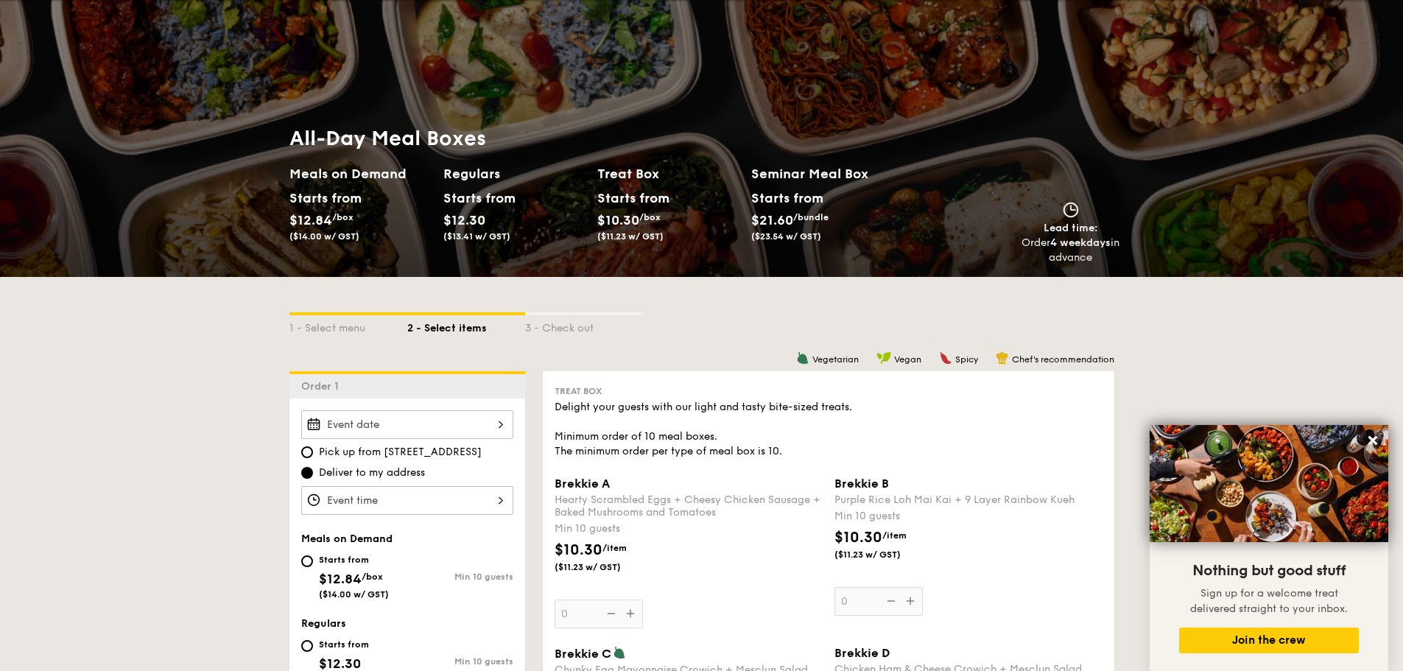
scroll to position [0, 0]
